Goal: Task Accomplishment & Management: Manage account settings

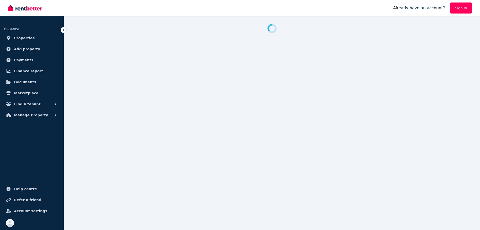
click at [458, 11] on link "Sign In" at bounding box center [461, 8] width 22 height 11
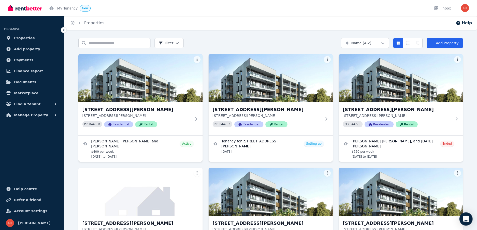
click at [464, 216] on div "Open Intercom Messenger" at bounding box center [465, 218] width 13 height 13
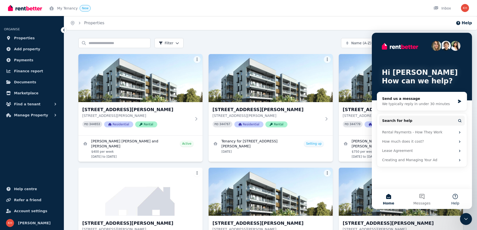
click at [455, 197] on button "Help" at bounding box center [454, 199] width 33 height 20
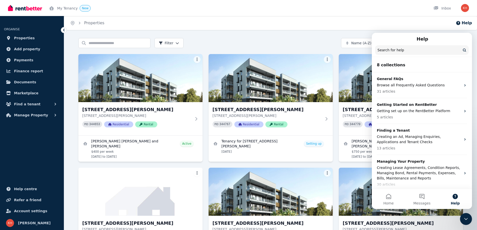
click at [458, 196] on button "Help" at bounding box center [454, 199] width 33 height 20
click at [399, 54] on nav "Help Search for help" at bounding box center [421, 45] width 100 height 24
click at [399, 53] on input "Search for help" at bounding box center [422, 50] width 94 height 10
type input "**********"
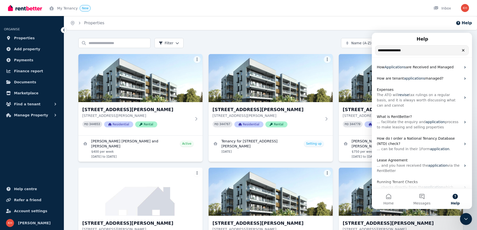
click at [465, 216] on icon "Close Intercom Messenger" at bounding box center [466, 219] width 6 height 6
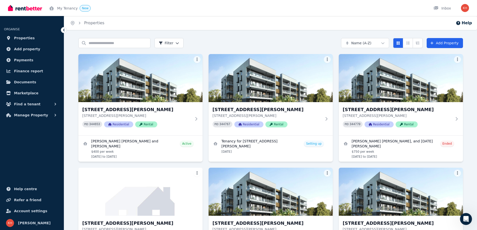
click at [465, 216] on icon "Open Intercom Messenger" at bounding box center [466, 219] width 8 height 8
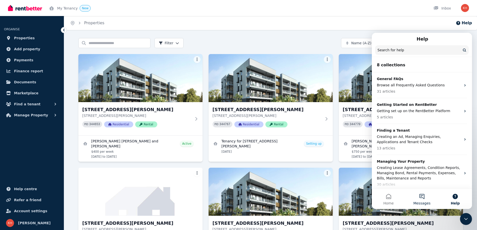
click at [424, 196] on button "Messages" at bounding box center [421, 199] width 33 height 20
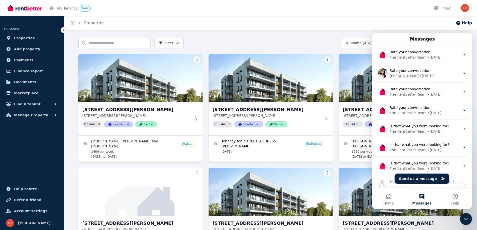
click at [420, 177] on button "Send us a message" at bounding box center [421, 179] width 54 height 10
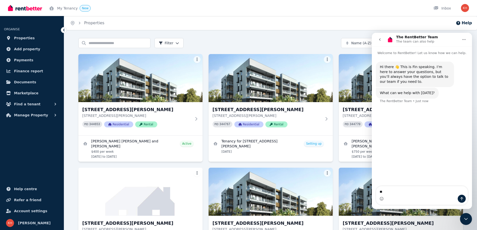
type textarea "*"
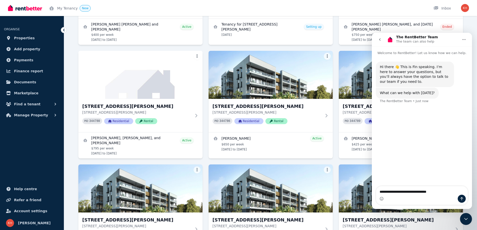
type textarea "**********"
click at [460, 198] on icon "Send a message…" at bounding box center [461, 198] width 3 height 3
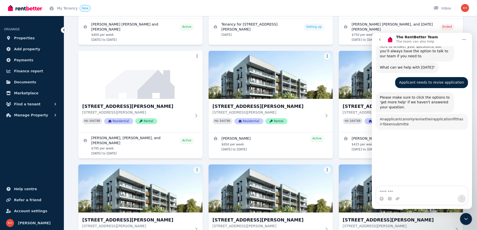
scroll to position [53, 0]
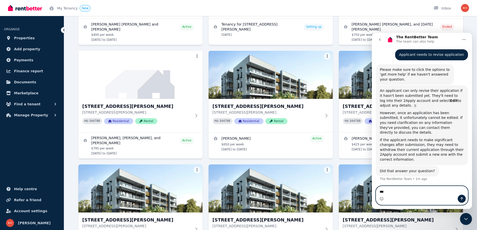
type textarea "***"
click at [461, 198] on icon "Send a message…" at bounding box center [461, 198] width 3 height 3
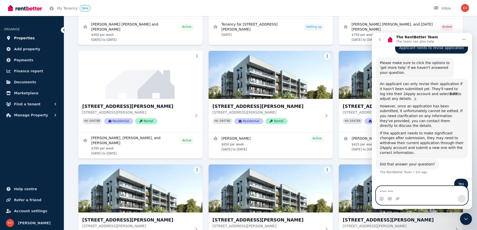
scroll to position [76, 0]
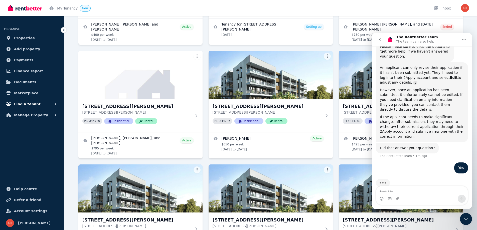
click at [28, 103] on span "Find a tenant" at bounding box center [27, 104] width 27 height 6
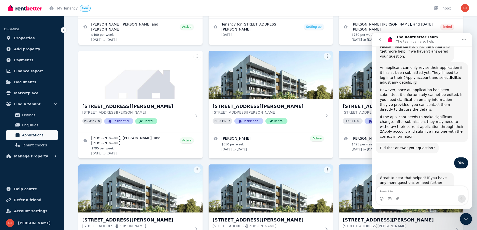
click at [34, 133] on span "Applications" at bounding box center [39, 135] width 34 height 6
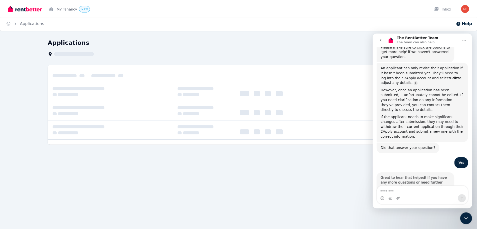
scroll to position [84, 0]
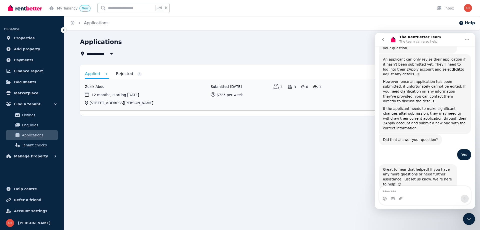
drag, startPoint x: 470, startPoint y: 216, endPoint x: 469, endPoint y: 214, distance: 2.6
click at [470, 216] on icon "Close Intercom Messenger" at bounding box center [469, 219] width 6 height 6
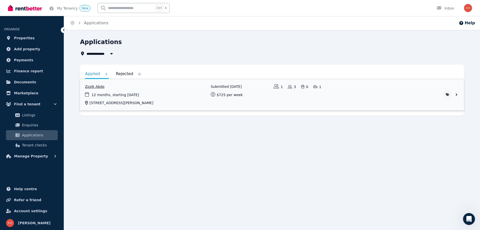
click at [453, 95] on link "View application: Zozik Abdo" at bounding box center [272, 94] width 384 height 31
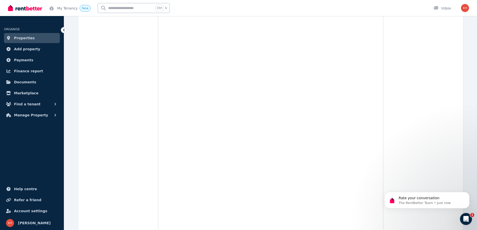
scroll to position [41, 0]
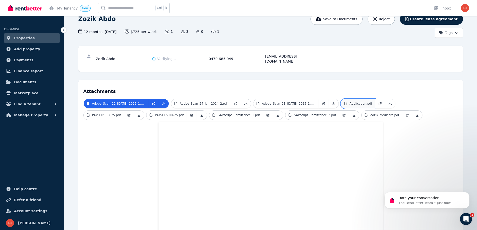
click at [349, 102] on p "Application.pdf" at bounding box center [360, 104] width 23 height 4
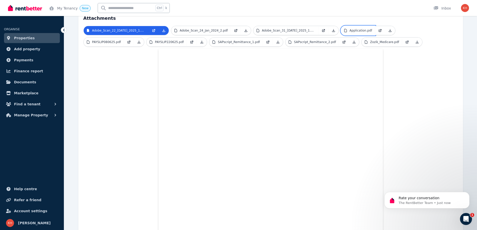
scroll to position [0, 0]
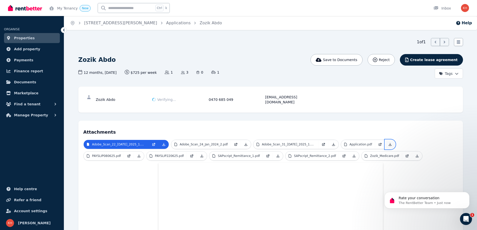
click at [388, 142] on icon at bounding box center [390, 144] width 4 height 4
click at [468, 215] on div "Open Intercom Messenger" at bounding box center [465, 219] width 17 height 17
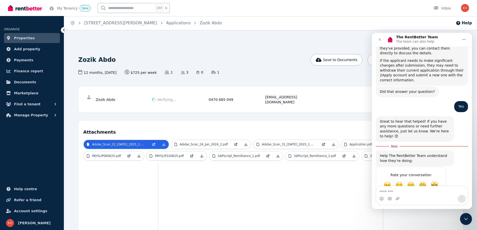
scroll to position [134, 0]
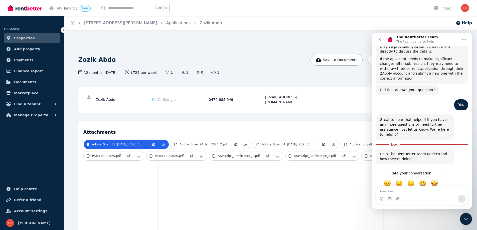
drag, startPoint x: 433, startPoint y: 168, endPoint x: 426, endPoint y: 187, distance: 19.9
click at [433, 180] on span "Amazing" at bounding box center [434, 183] width 7 height 7
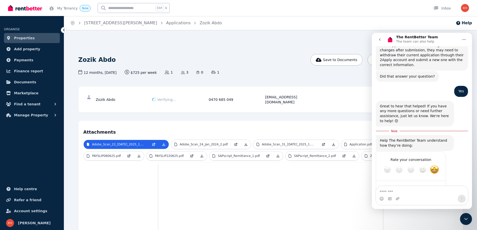
click at [386, 182] on textarea "**********" at bounding box center [405, 187] width 52 height 11
type textarea "**********"
click at [436, 183] on div "Submit" at bounding box center [437, 188] width 10 height 10
